Goal: Find specific page/section: Find specific page/section

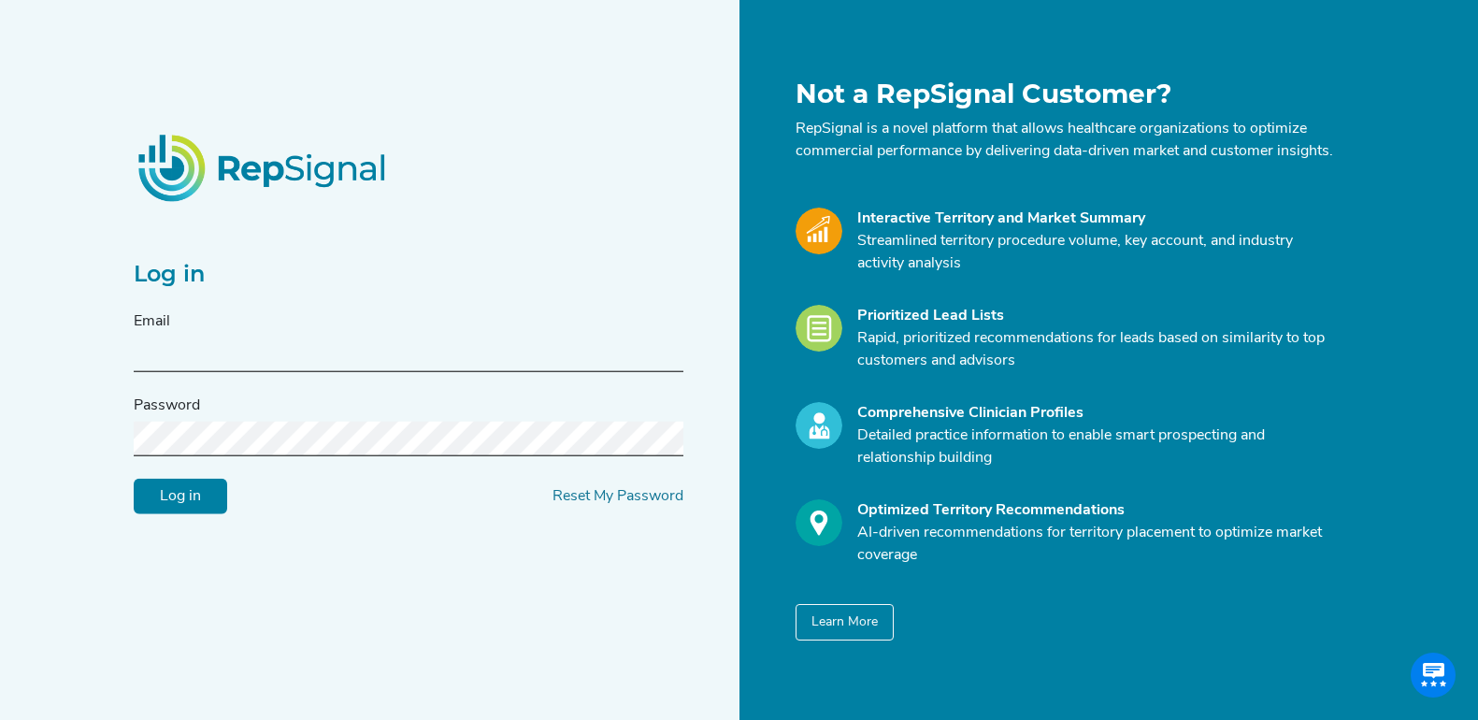
type input "[EMAIL_ADDRESS][DOMAIN_NAME]"
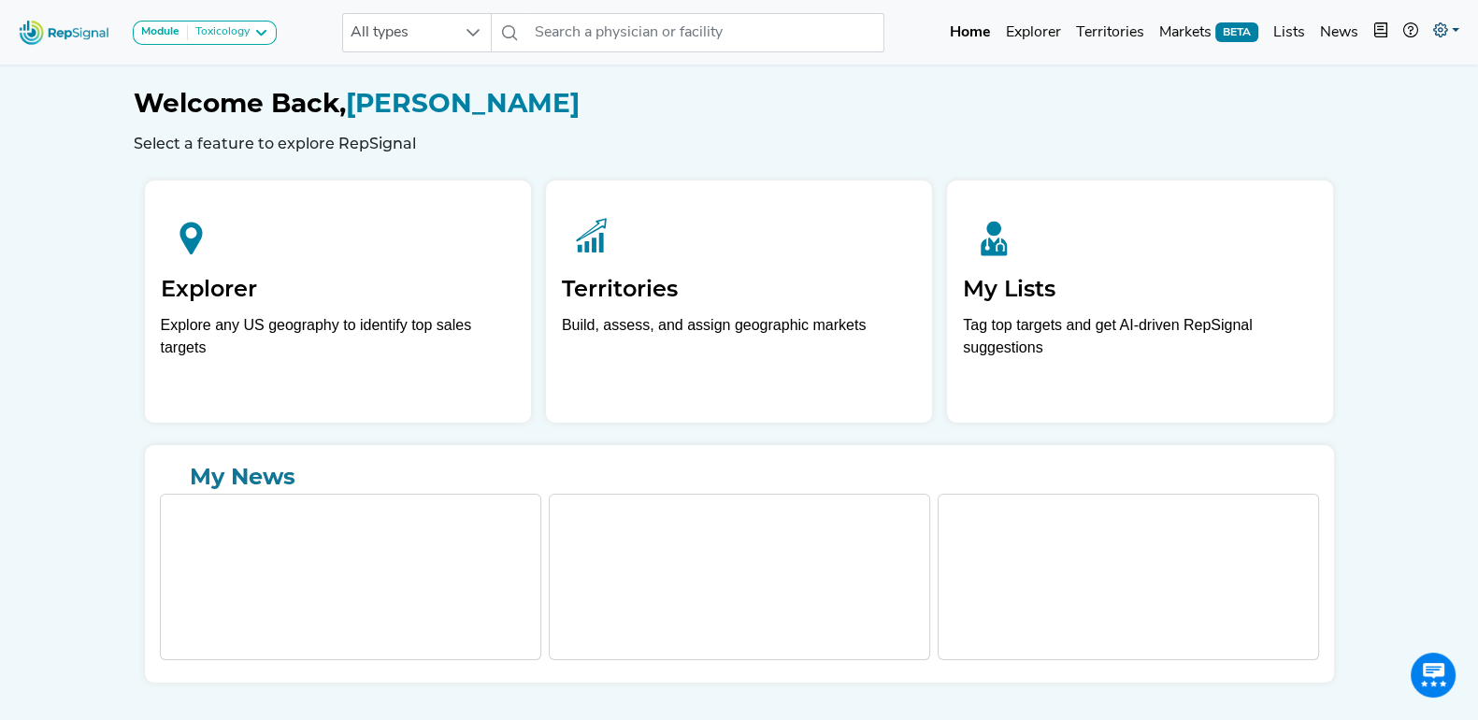
click at [1439, 29] on icon at bounding box center [1440, 29] width 15 height 15
click at [1355, 114] on link "Admin" at bounding box center [1392, 117] width 148 height 37
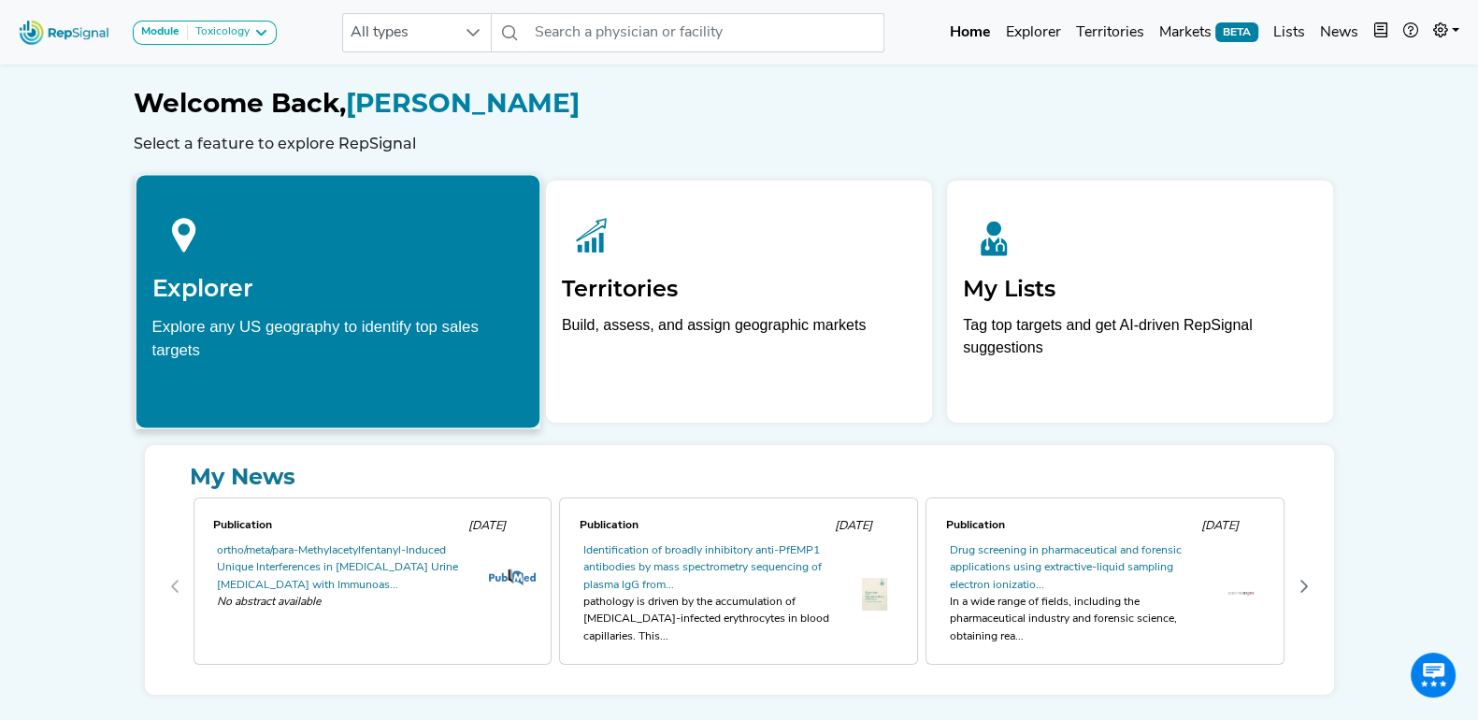
click at [305, 265] on div at bounding box center [337, 232] width 372 height 83
